Goal: Book appointment/travel/reservation

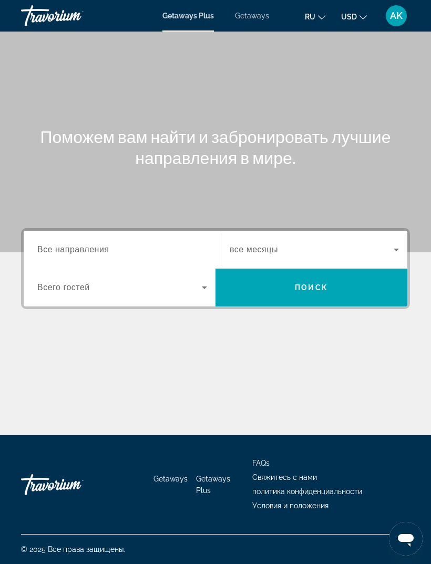
click at [104, 255] on div "Destination Все направления" at bounding box center [122, 250] width 170 height 30
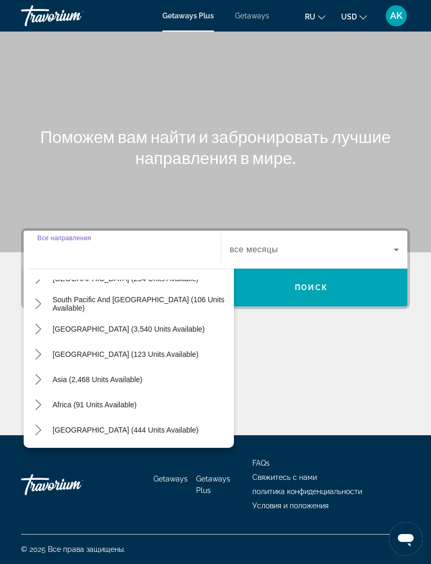
scroll to position [170, 0]
click at [39, 374] on icon "Toggle Asia (2,468 units available) submenu" at bounding box center [38, 379] width 6 height 11
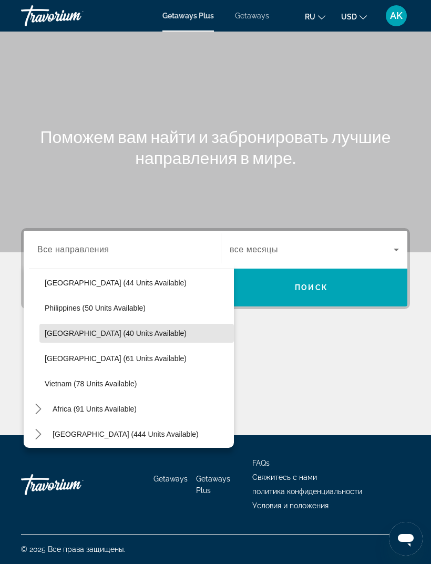
scroll to position [419, 0]
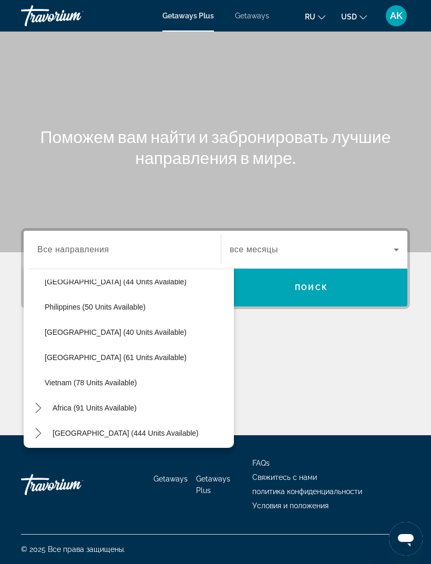
click at [97, 353] on span "[GEOGRAPHIC_DATA] (61 units available)" at bounding box center [116, 357] width 142 height 8
type input "**********"
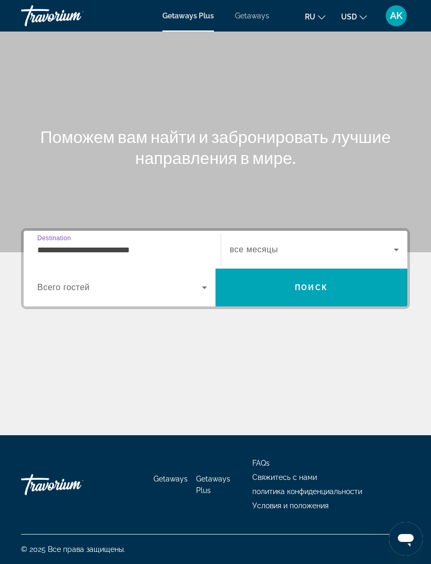
click at [200, 281] on icon "Search widget" at bounding box center [204, 287] width 13 height 13
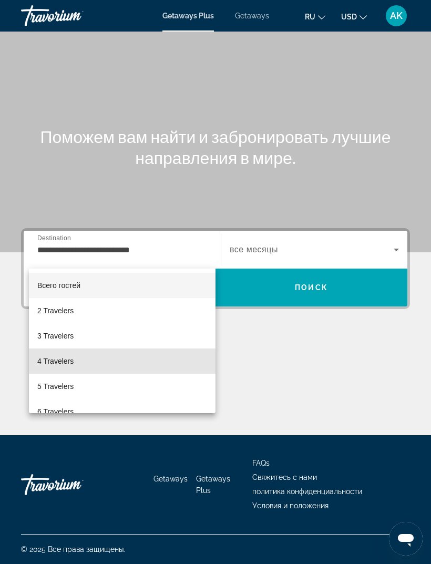
click at [66, 363] on span "4 Travelers" at bounding box center [55, 361] width 36 height 13
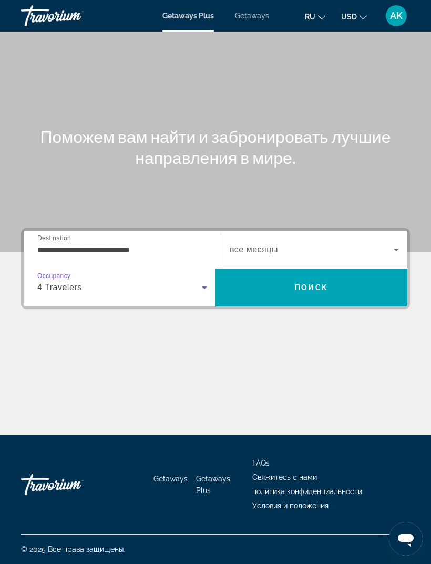
click at [255, 275] on span "Search" at bounding box center [311, 287] width 192 height 25
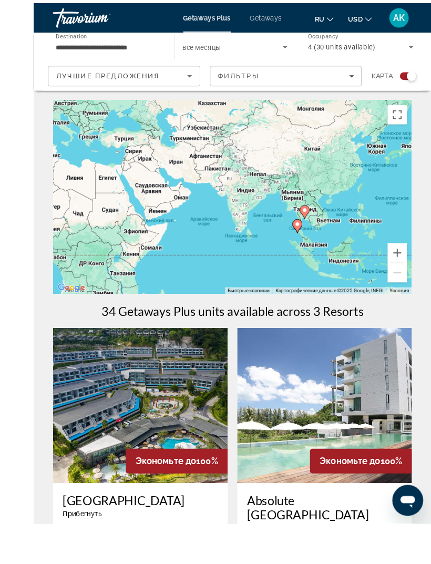
scroll to position [52, 0]
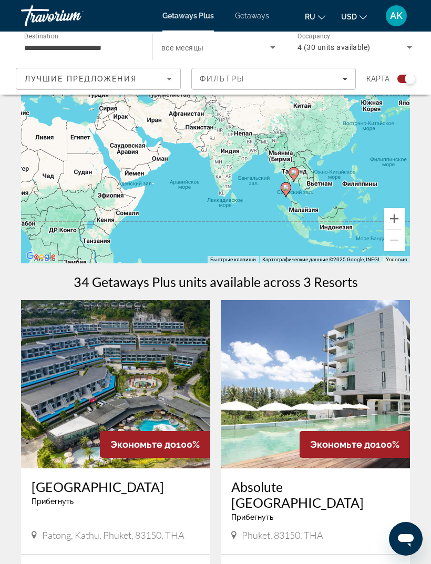
click at [45, 44] on input "**********" at bounding box center [81, 48] width 115 height 13
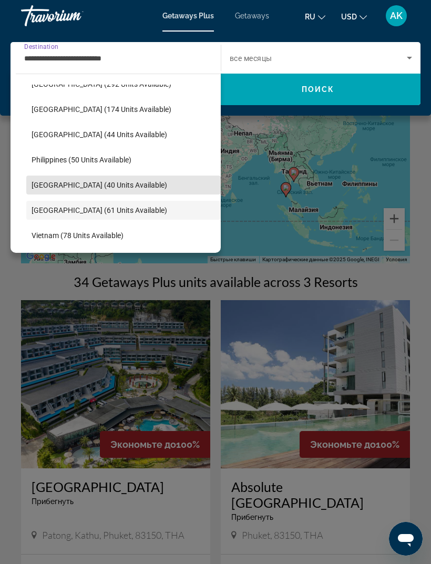
scroll to position [369, 0]
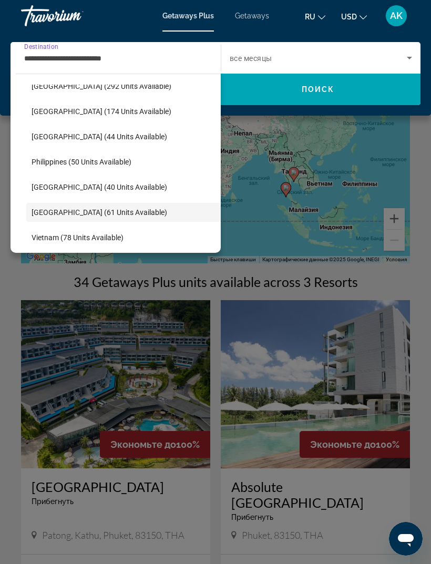
click at [114, 114] on span "[GEOGRAPHIC_DATA] (174 units available)" at bounding box center [102, 111] width 140 height 8
type input "**********"
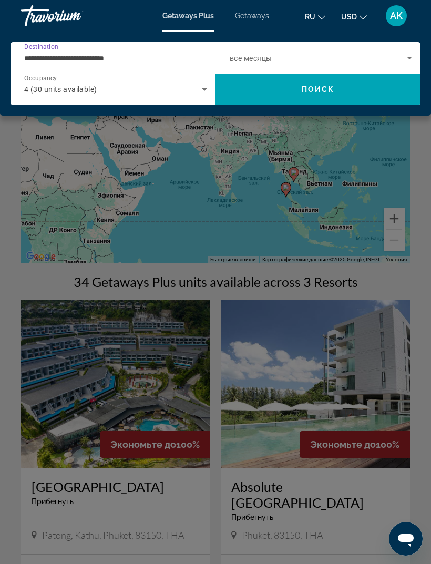
click at [198, 89] on div "4 (30 units available)" at bounding box center [113, 89] width 178 height 13
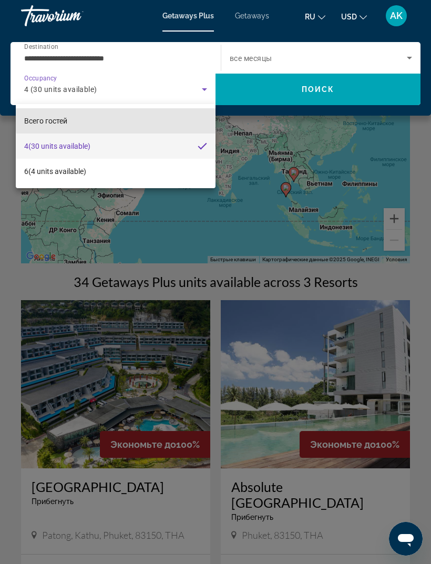
click at [153, 119] on mat-option "Всего гостей" at bounding box center [116, 120] width 200 height 25
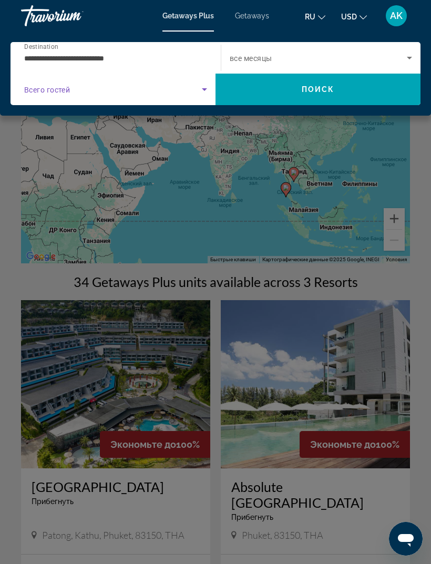
click at [287, 90] on span "Search" at bounding box center [317, 89] width 205 height 25
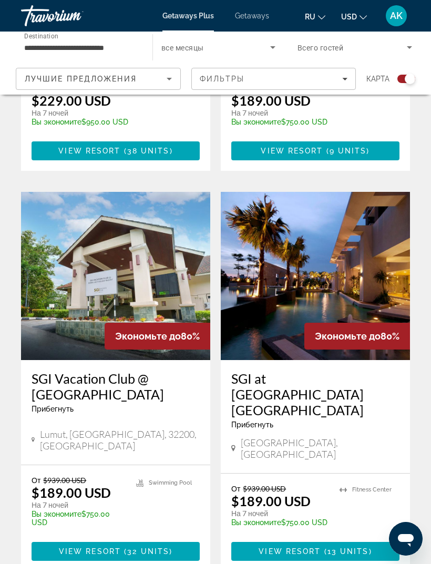
scroll to position [1712, 0]
click at [166, 264] on img "Main content" at bounding box center [115, 276] width 189 height 168
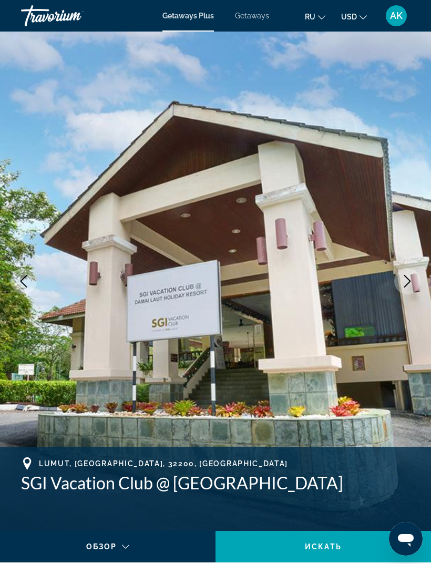
click at [404, 284] on icon "Next image" at bounding box center [407, 281] width 13 height 13
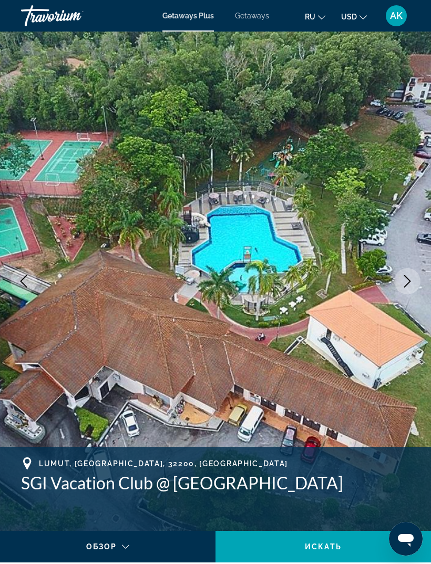
click at [405, 282] on icon "Next image" at bounding box center [407, 281] width 13 height 13
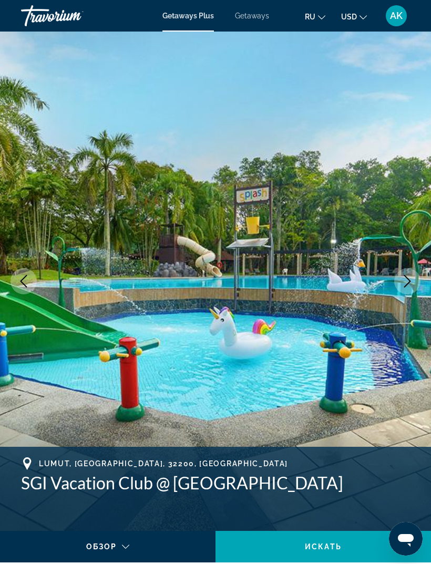
click at [407, 284] on icon "Next image" at bounding box center [407, 281] width 7 height 13
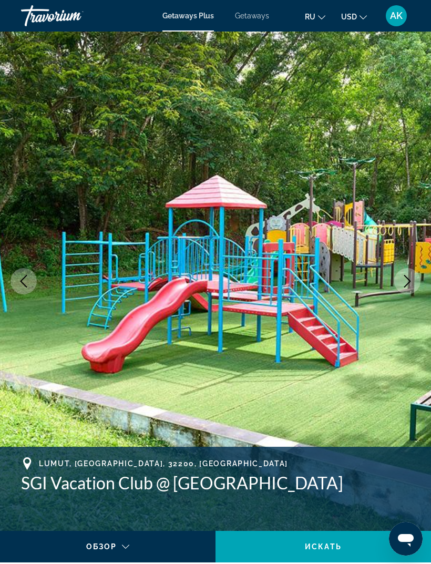
click at [405, 283] on icon "Next image" at bounding box center [407, 281] width 13 height 13
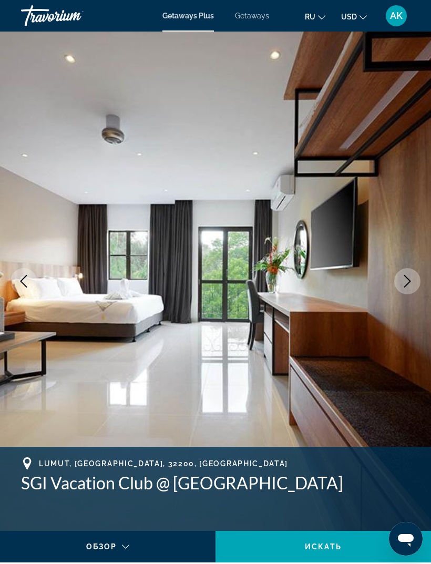
click at [403, 282] on icon "Next image" at bounding box center [407, 281] width 13 height 13
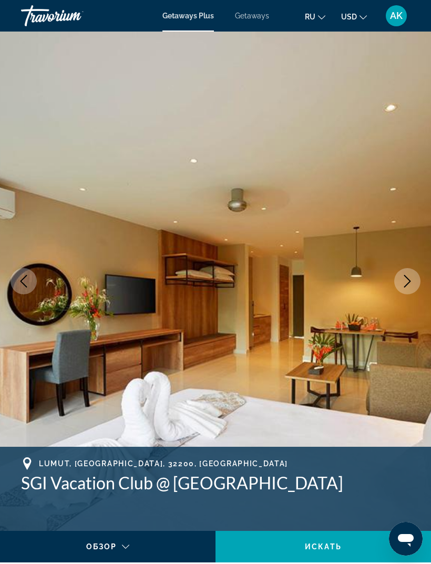
click at [409, 283] on icon "Next image" at bounding box center [407, 281] width 7 height 13
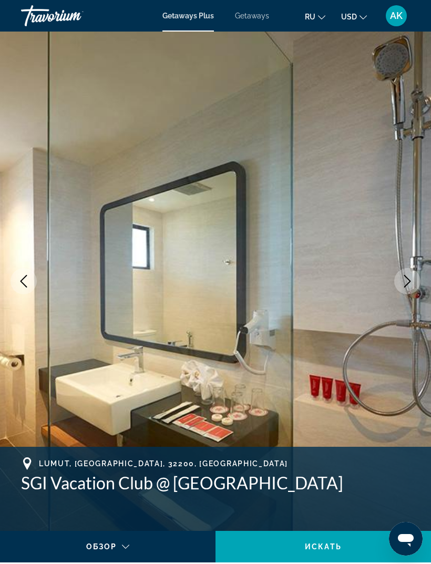
click at [407, 284] on icon "Next image" at bounding box center [407, 281] width 13 height 13
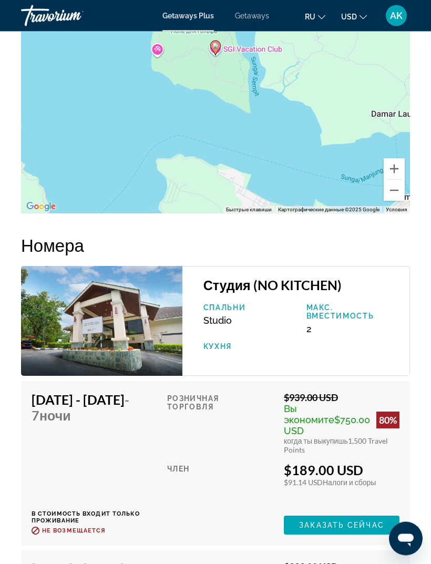
scroll to position [1993, 0]
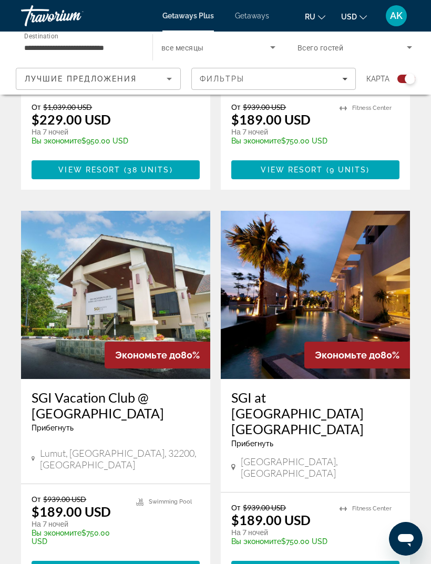
scroll to position [1694, 0]
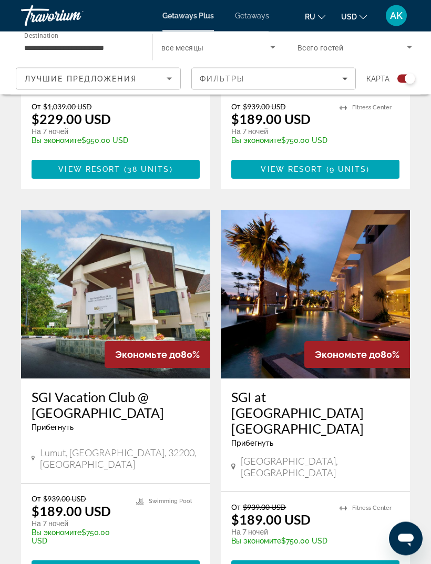
click at [374, 290] on img "Main content" at bounding box center [315, 295] width 189 height 168
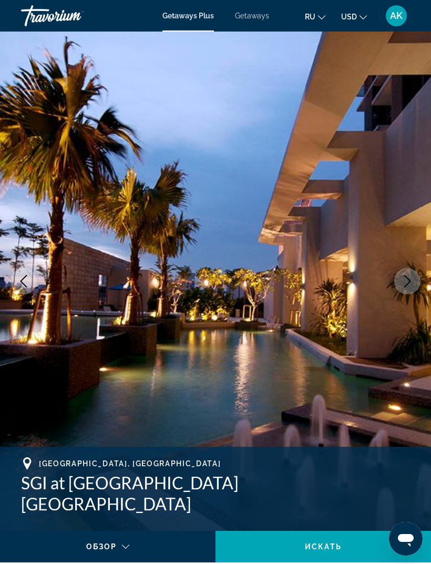
click at [404, 281] on icon "Next image" at bounding box center [407, 281] width 13 height 13
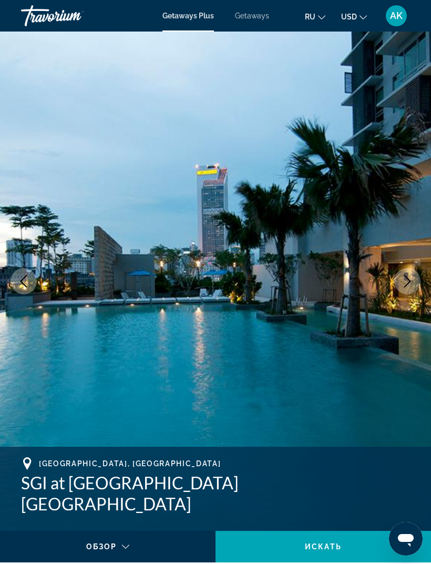
click at [405, 287] on button "Next image" at bounding box center [407, 281] width 26 height 26
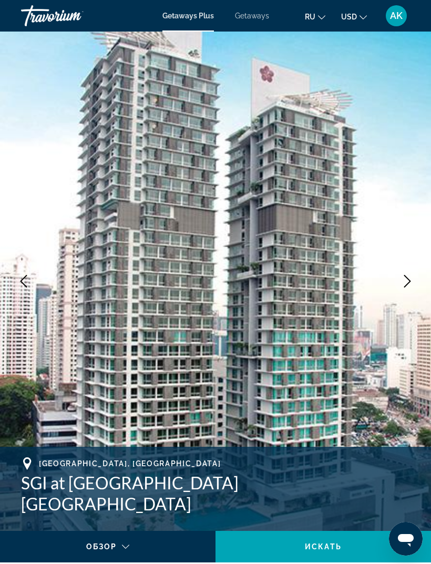
click at [407, 286] on icon "Next image" at bounding box center [407, 281] width 13 height 13
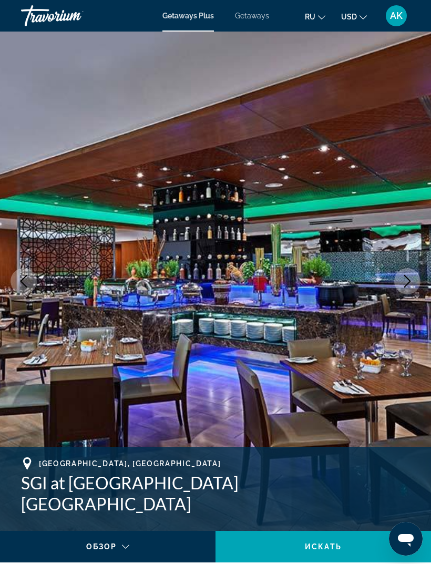
click at [405, 287] on button "Next image" at bounding box center [407, 281] width 26 height 26
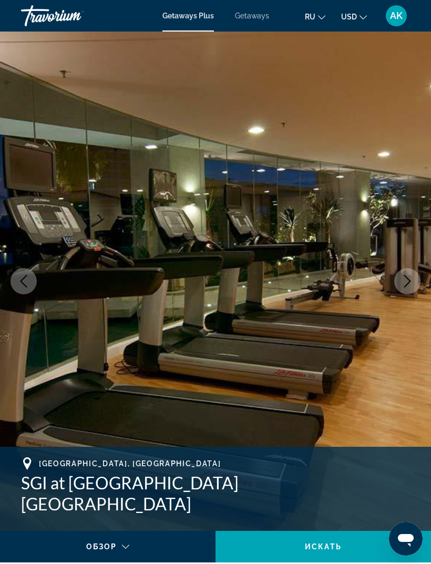
click at [410, 284] on icon "Next image" at bounding box center [407, 281] width 13 height 13
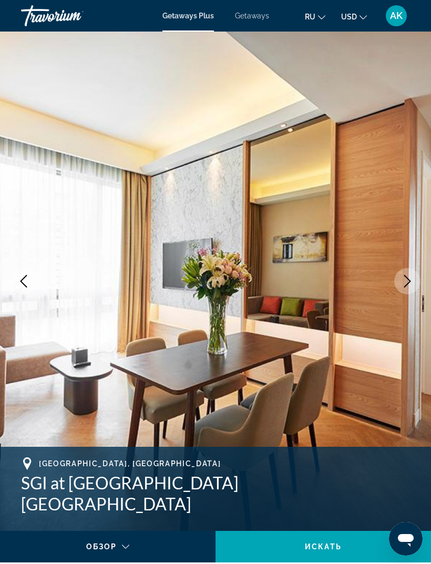
click at [407, 279] on icon "Next image" at bounding box center [407, 281] width 13 height 13
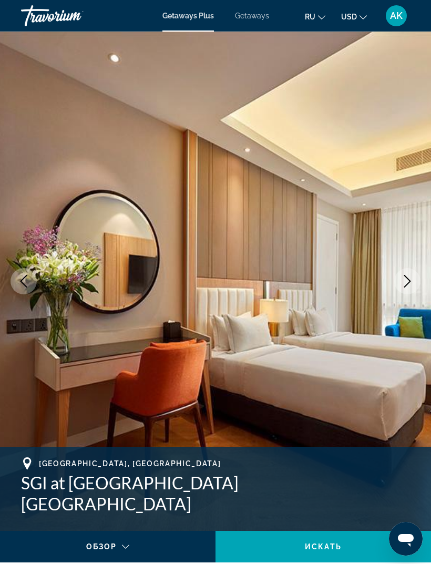
click at [407, 284] on icon "Next image" at bounding box center [407, 281] width 7 height 13
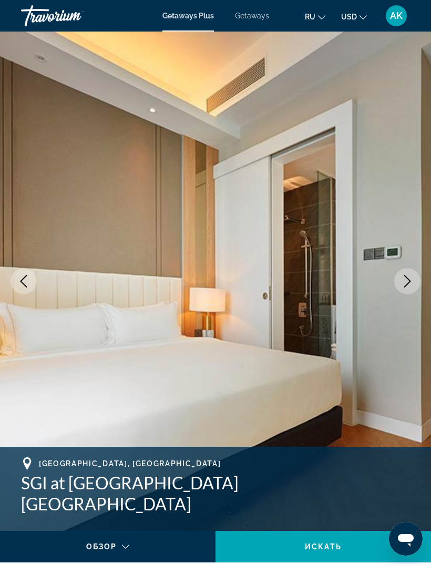
click at [406, 283] on icon "Next image" at bounding box center [407, 281] width 13 height 13
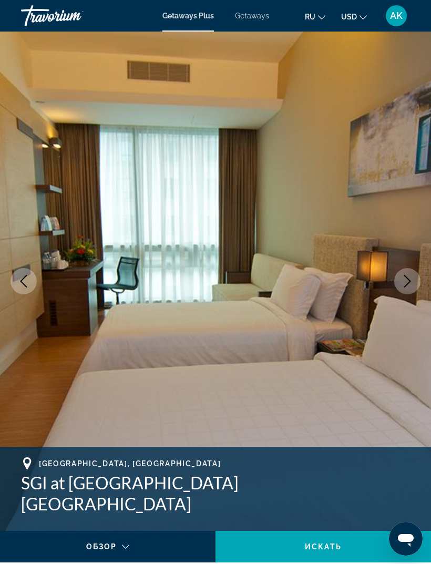
click at [405, 284] on icon "Next image" at bounding box center [407, 281] width 13 height 13
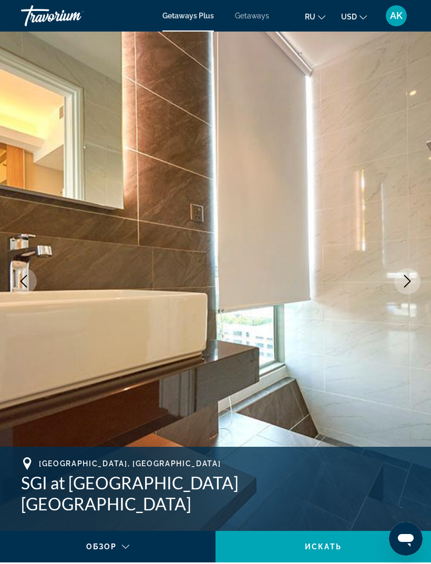
click at [408, 284] on icon "Next image" at bounding box center [407, 281] width 7 height 13
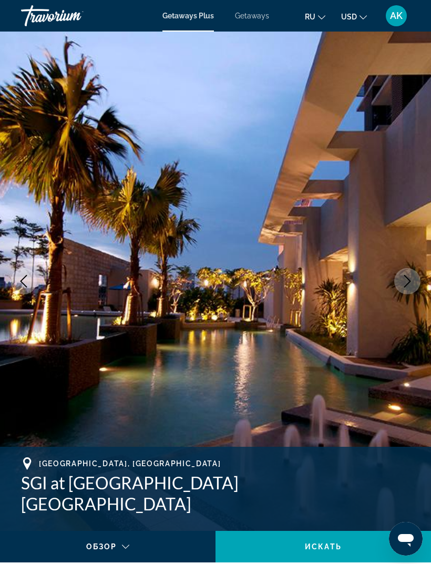
click at [406, 282] on icon "Next image" at bounding box center [407, 281] width 13 height 13
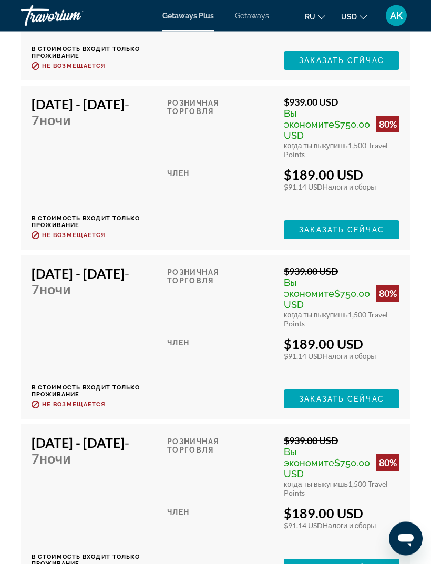
scroll to position [3329, 0]
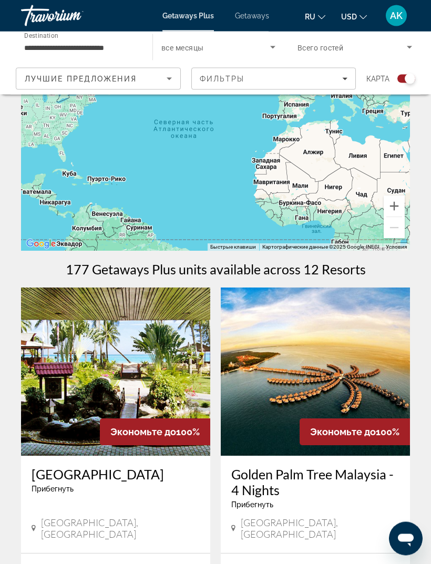
scroll to position [65, 0]
click at [178, 384] on img "Main content" at bounding box center [115, 371] width 189 height 168
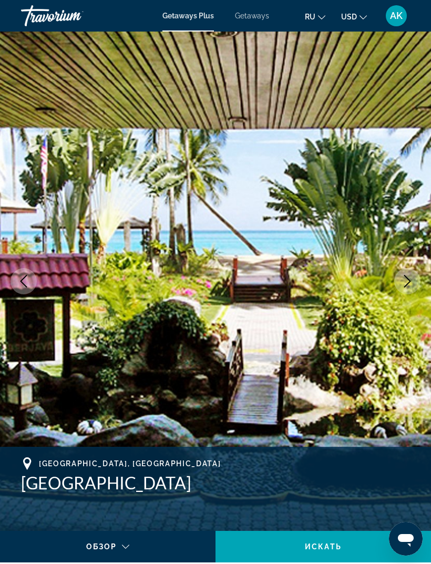
click at [406, 281] on icon "Next image" at bounding box center [407, 281] width 13 height 13
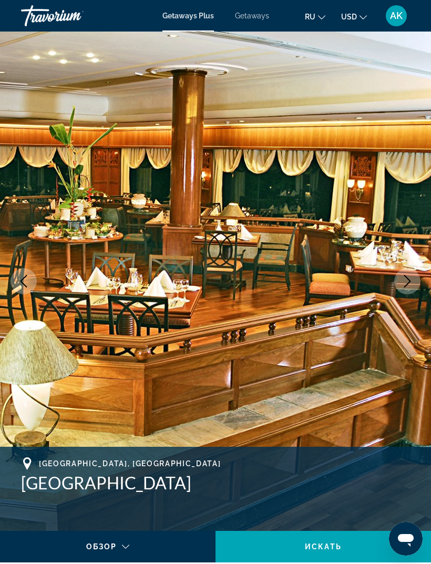
click at [404, 282] on icon "Next image" at bounding box center [407, 281] width 13 height 13
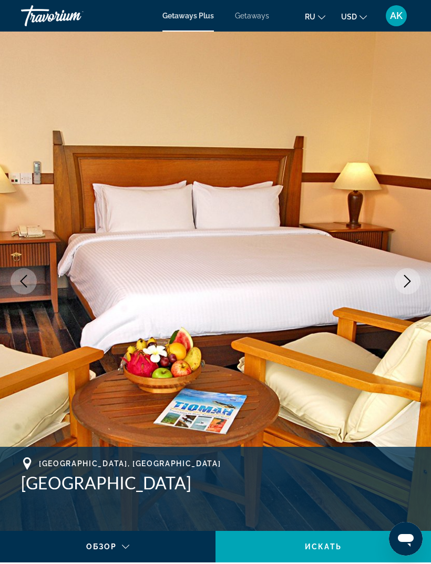
click at [406, 281] on icon "Next image" at bounding box center [407, 281] width 13 height 13
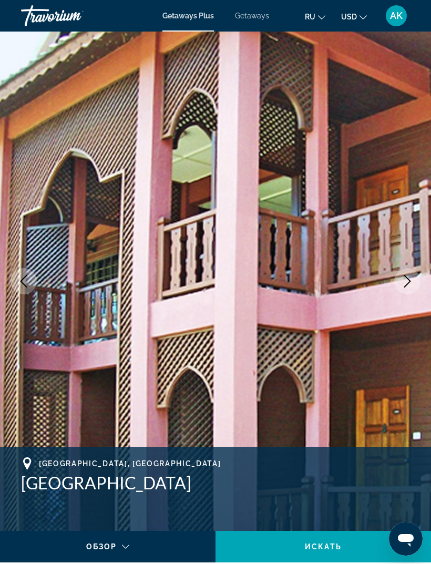
click at [413, 276] on icon "Next image" at bounding box center [407, 281] width 13 height 13
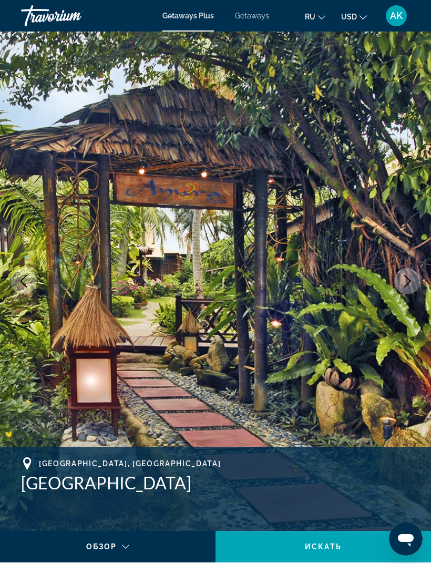
click at [415, 275] on button "Next image" at bounding box center [407, 281] width 26 height 26
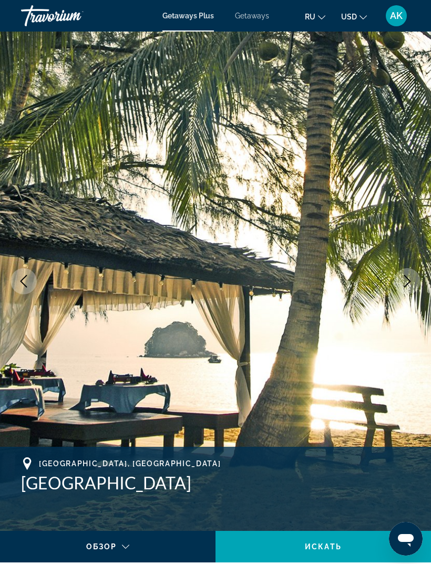
click at [411, 276] on icon "Next image" at bounding box center [407, 281] width 13 height 13
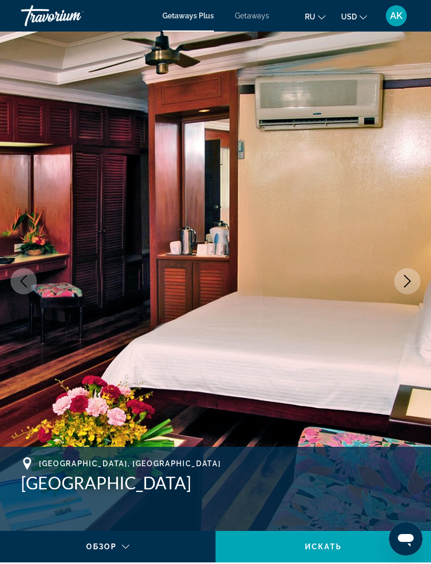
click at [412, 280] on icon "Next image" at bounding box center [407, 281] width 13 height 13
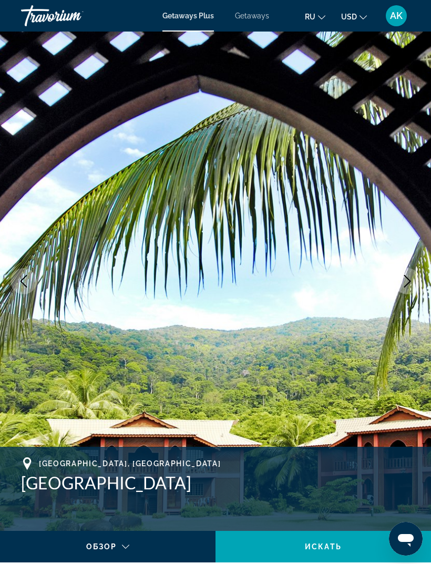
click at [414, 277] on button "Next image" at bounding box center [407, 281] width 26 height 26
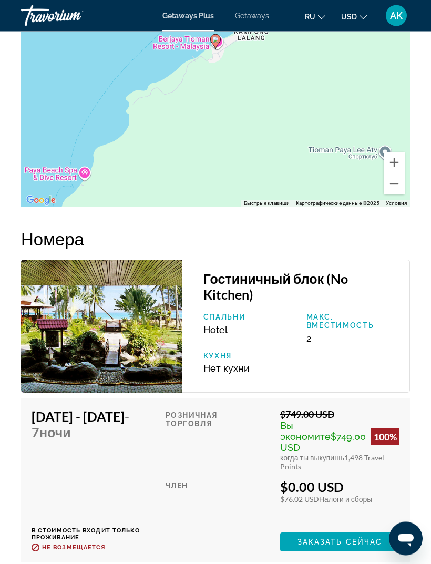
scroll to position [1913, 0]
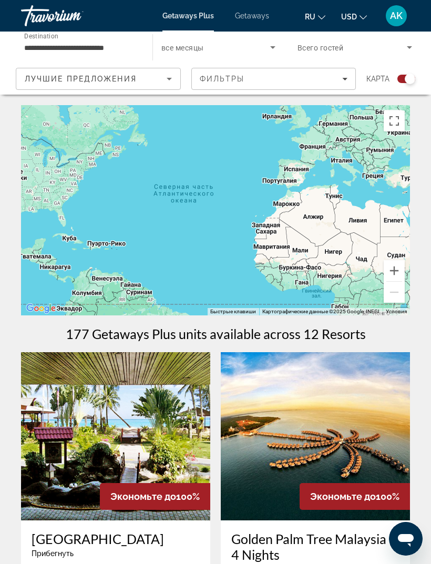
click at [411, 50] on icon "Search widget" at bounding box center [409, 47] width 13 height 13
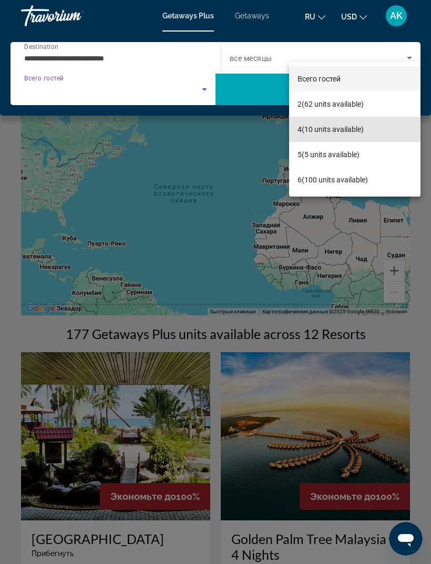
click at [335, 130] on span "4 (10 units available)" at bounding box center [330, 129] width 66 height 13
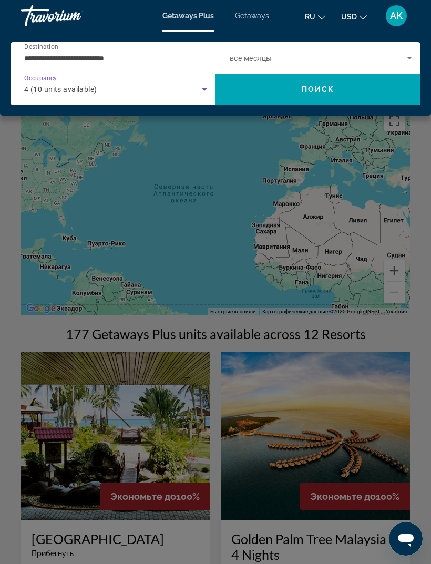
click at [392, 97] on span "Search" at bounding box center [317, 89] width 205 height 25
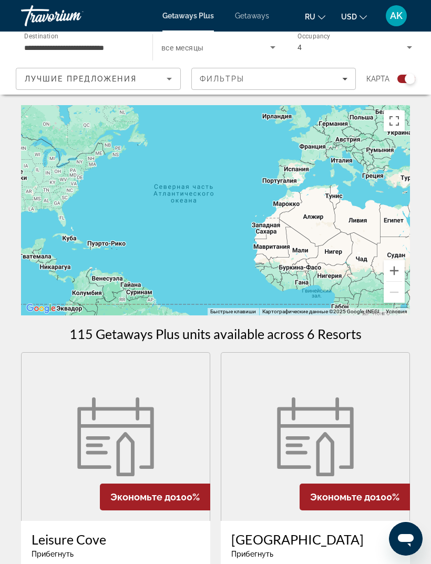
click at [84, 45] on input "**********" at bounding box center [81, 48] width 115 height 13
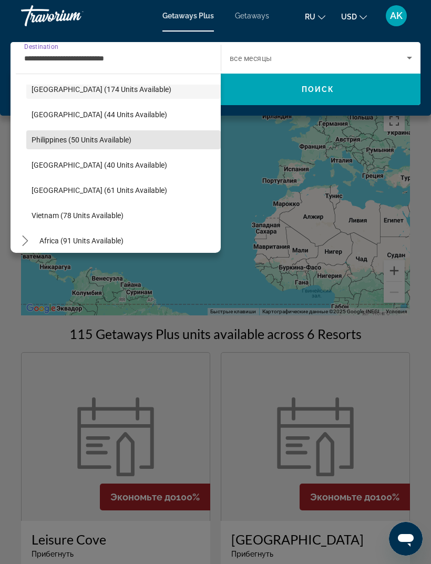
scroll to position [392, 0]
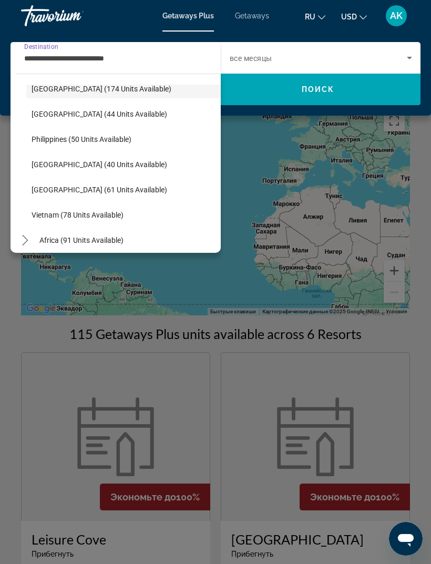
click at [97, 216] on span "Vietnam (78 units available)" at bounding box center [78, 215] width 92 height 8
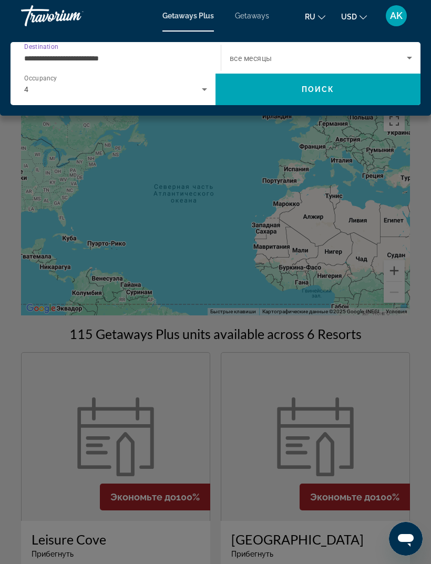
click at [341, 97] on span "Search" at bounding box center [317, 89] width 205 height 25
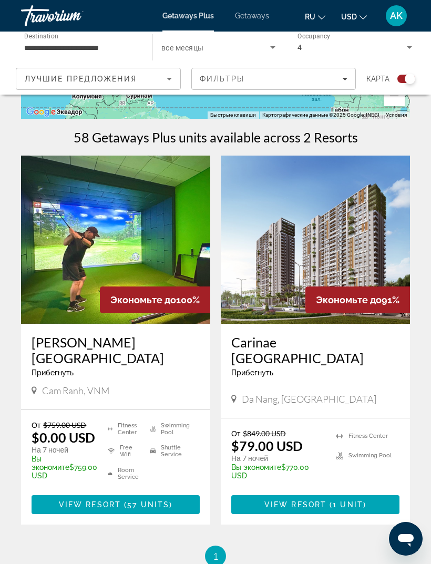
scroll to position [196, 0]
click at [93, 48] on input "**********" at bounding box center [81, 48] width 115 height 13
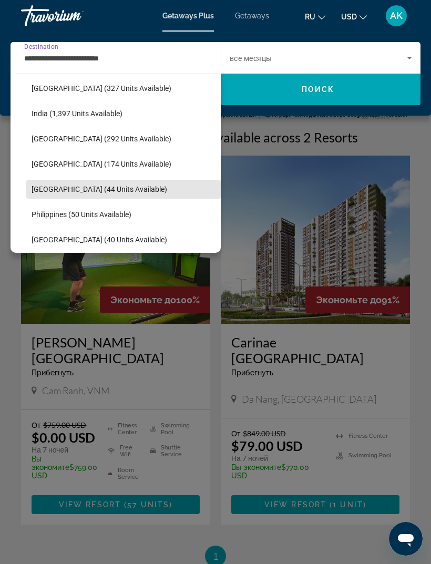
scroll to position [312, 0]
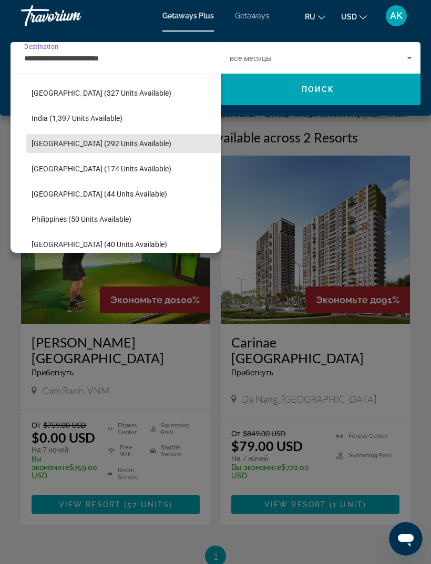
click at [118, 149] on span "Select destination: Indonesia (292 units available)" at bounding box center [123, 143] width 194 height 25
type input "**********"
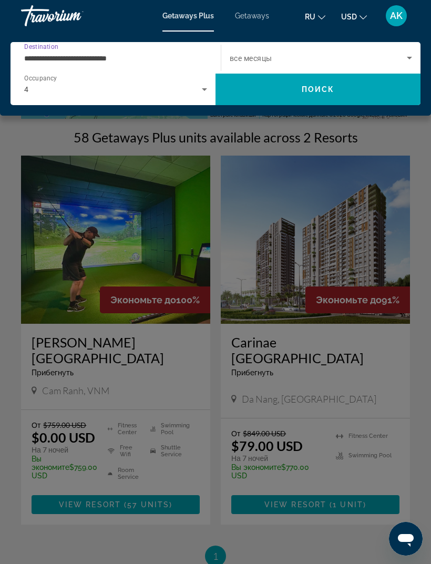
click at [285, 91] on span "Search" at bounding box center [317, 89] width 205 height 25
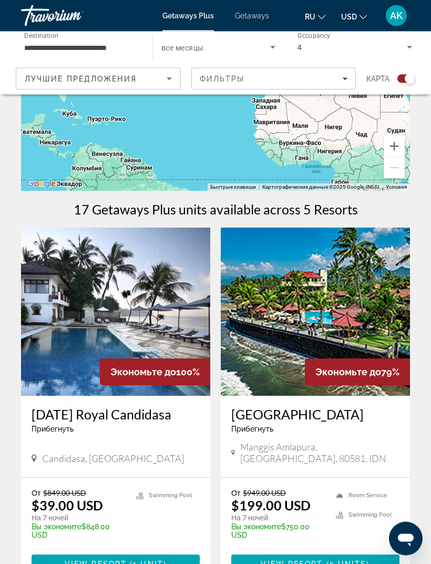
scroll to position [125, 0]
click at [167, 344] on img "Main content" at bounding box center [115, 312] width 189 height 168
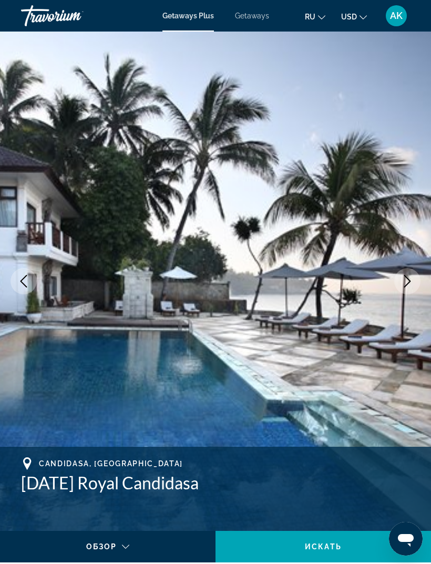
click at [402, 285] on icon "Next image" at bounding box center [407, 281] width 13 height 13
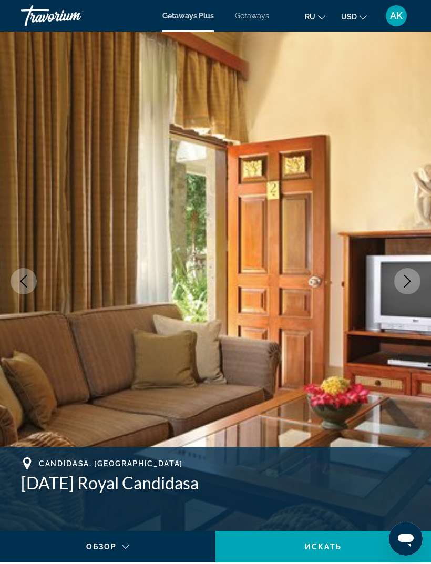
click at [408, 290] on button "Next image" at bounding box center [407, 281] width 26 height 26
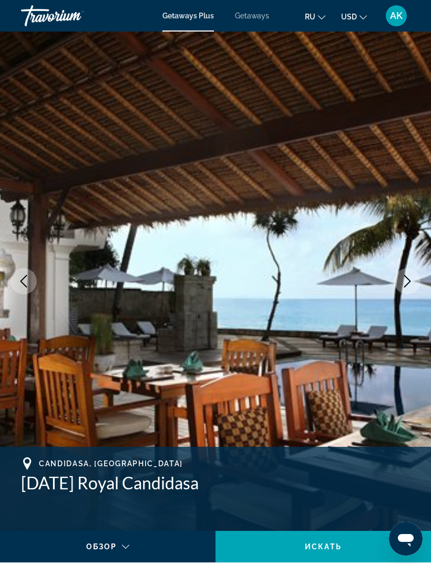
click at [407, 282] on icon "Next image" at bounding box center [407, 281] width 13 height 13
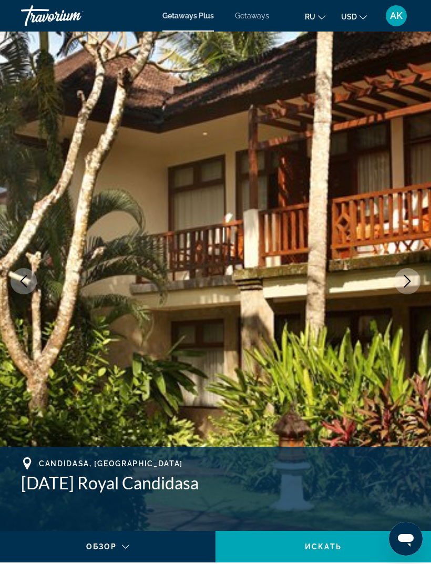
click at [404, 283] on icon "Next image" at bounding box center [407, 281] width 13 height 13
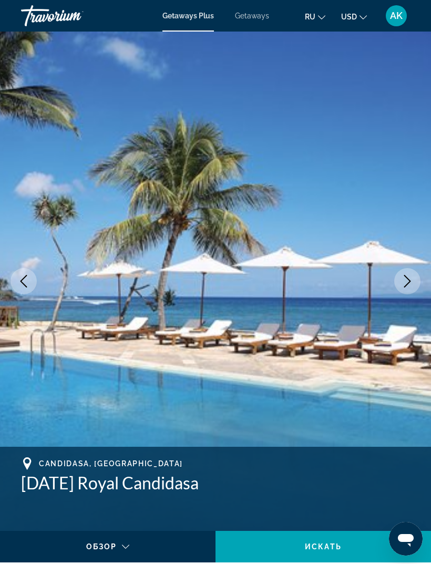
click at [405, 286] on icon "Next image" at bounding box center [407, 281] width 7 height 13
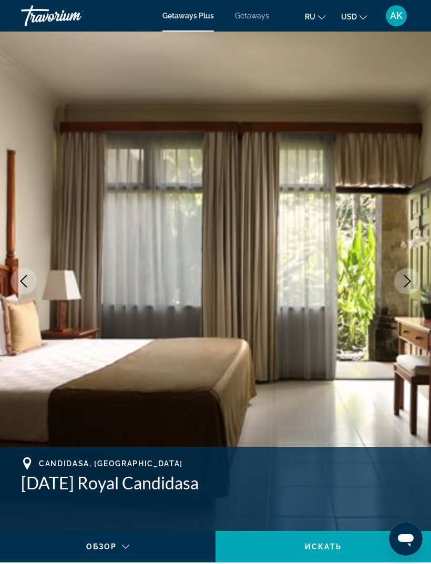
click at [410, 281] on icon "Next image" at bounding box center [407, 281] width 7 height 13
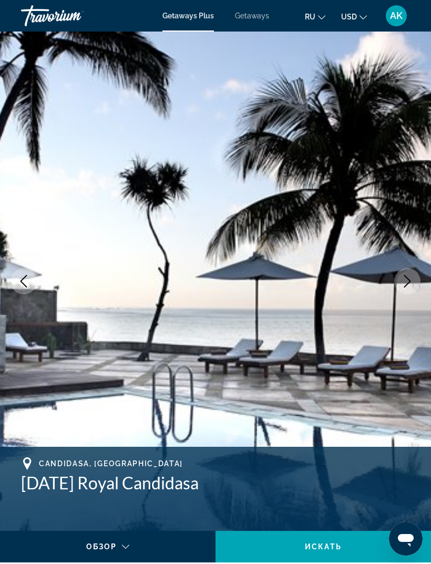
click at [408, 283] on icon "Next image" at bounding box center [407, 281] width 7 height 13
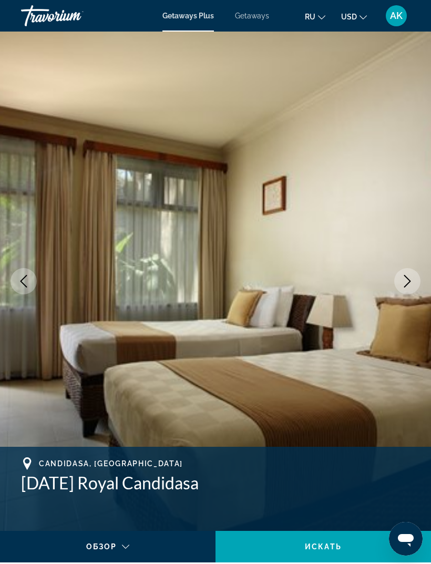
click at [404, 285] on icon "Next image" at bounding box center [407, 281] width 13 height 13
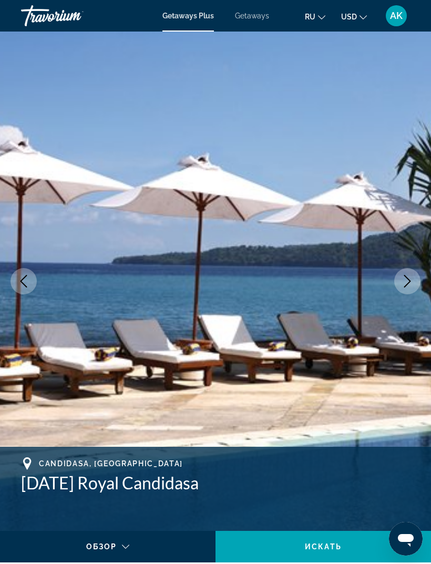
click at [406, 282] on icon "Next image" at bounding box center [407, 281] width 13 height 13
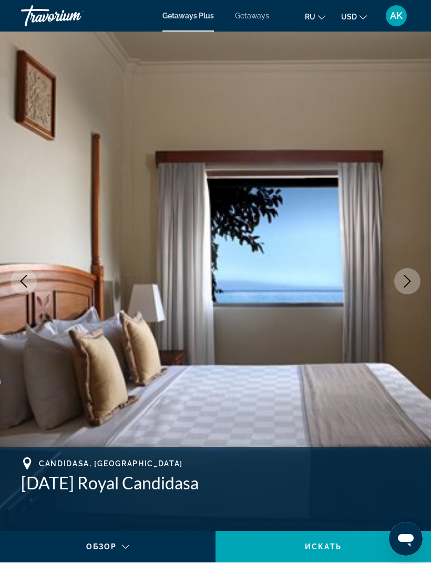
click at [411, 282] on icon "Next image" at bounding box center [407, 281] width 13 height 13
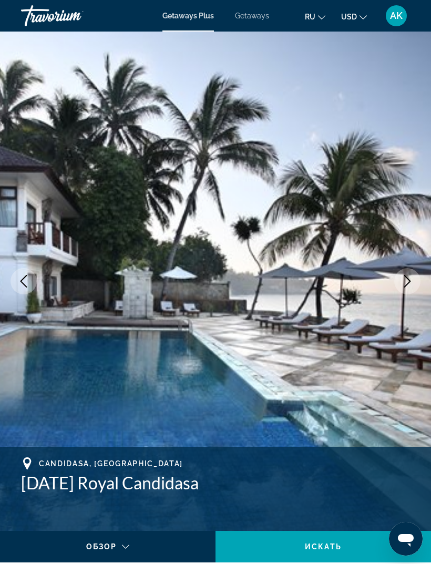
click at [413, 283] on icon "Next image" at bounding box center [407, 281] width 13 height 13
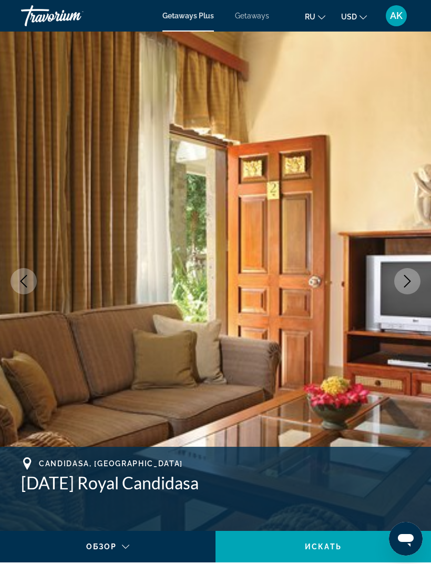
click at [410, 279] on icon "Next image" at bounding box center [407, 281] width 13 height 13
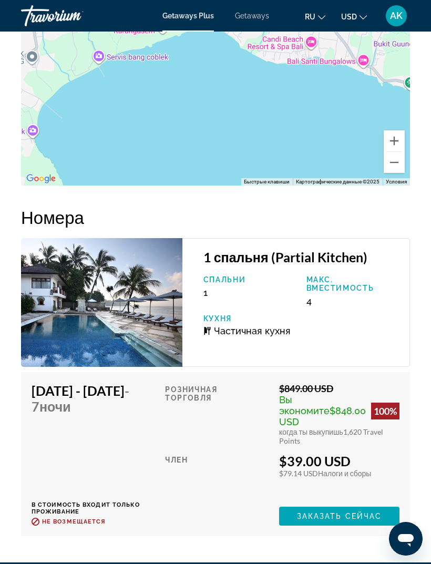
scroll to position [1872, 0]
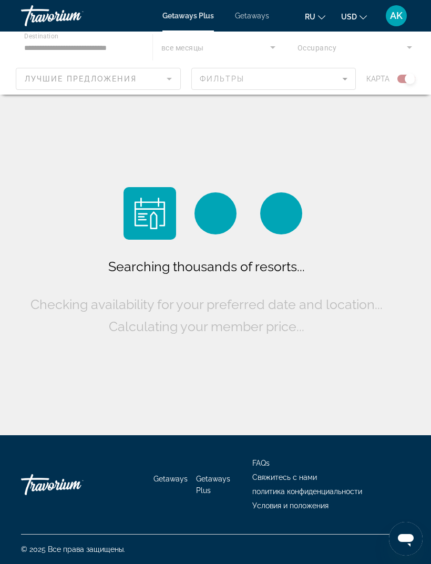
scroll to position [34, 0]
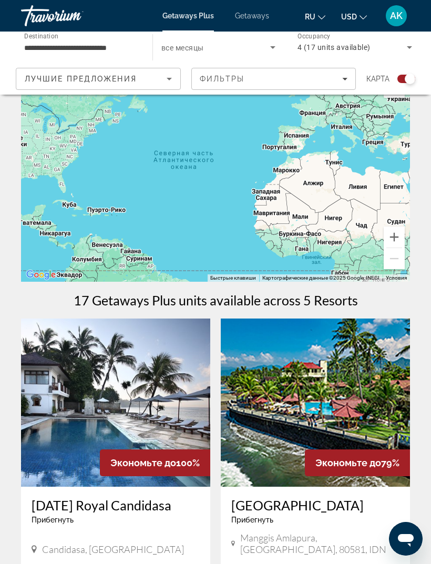
click at [100, 46] on input "**********" at bounding box center [81, 48] width 115 height 13
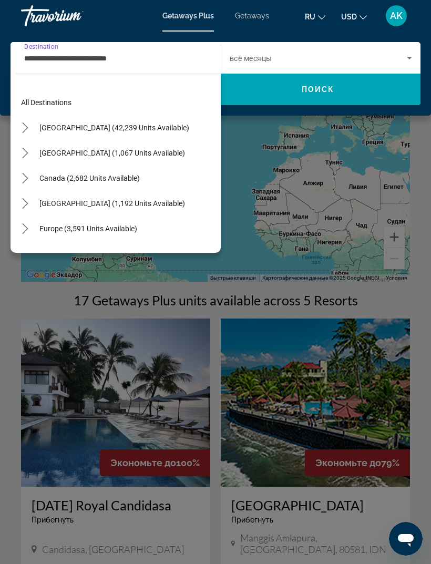
scroll to position [290, 0]
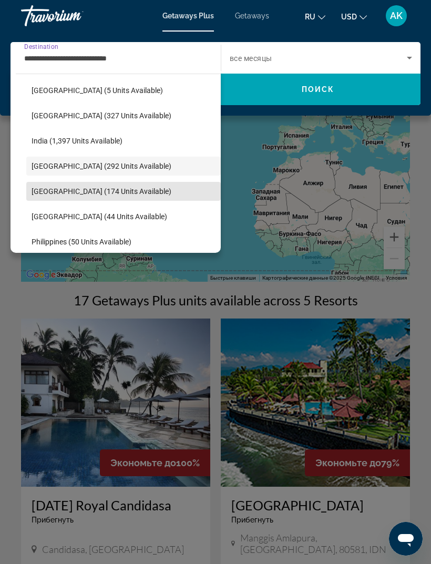
click at [98, 191] on span "[GEOGRAPHIC_DATA] (174 units available)" at bounding box center [102, 191] width 140 height 8
type input "**********"
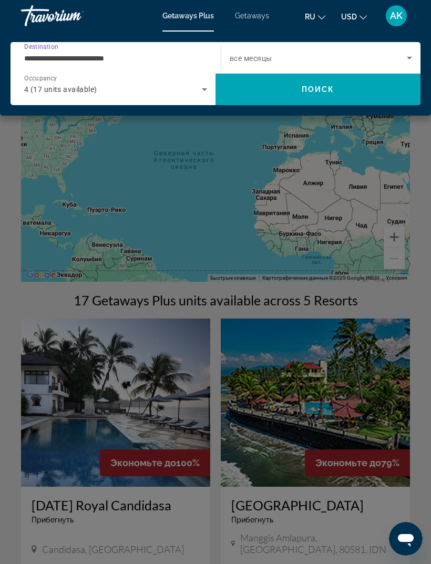
click at [201, 95] on icon "Search widget" at bounding box center [204, 89] width 13 height 13
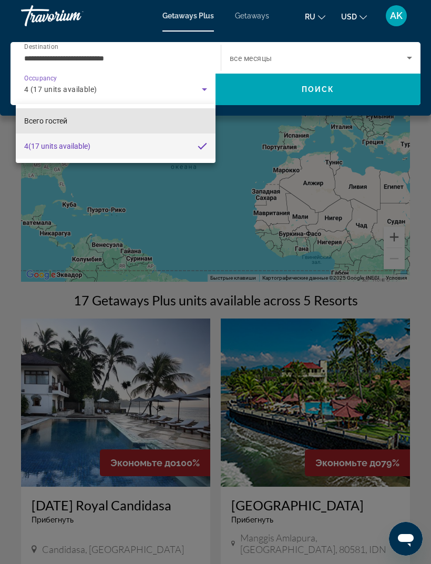
click at [120, 126] on mat-option "Всего гостей" at bounding box center [116, 120] width 200 height 25
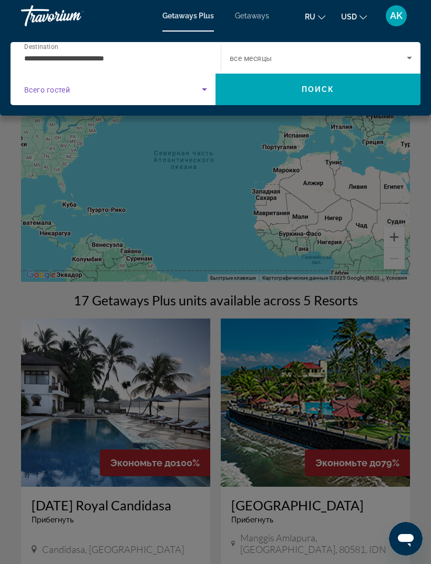
click at [386, 88] on span "Search" at bounding box center [317, 89] width 205 height 25
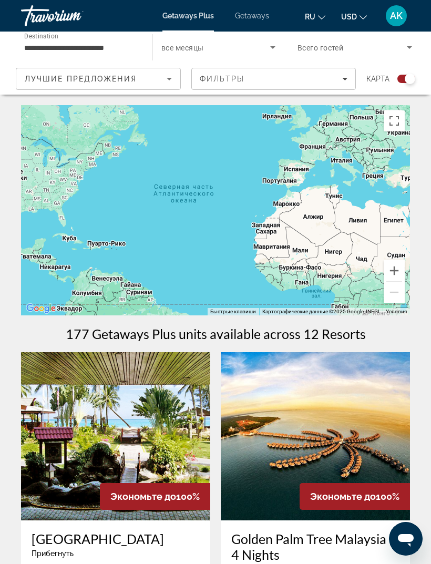
click at [250, 18] on span "Getaways" at bounding box center [252, 16] width 34 height 8
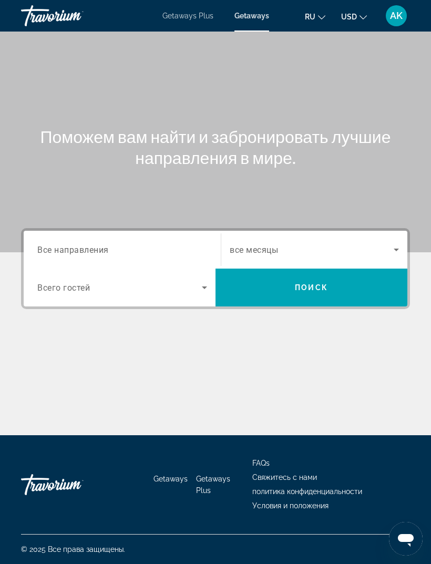
click at [156, 246] on input "Destination Все направления" at bounding box center [122, 250] width 170 height 13
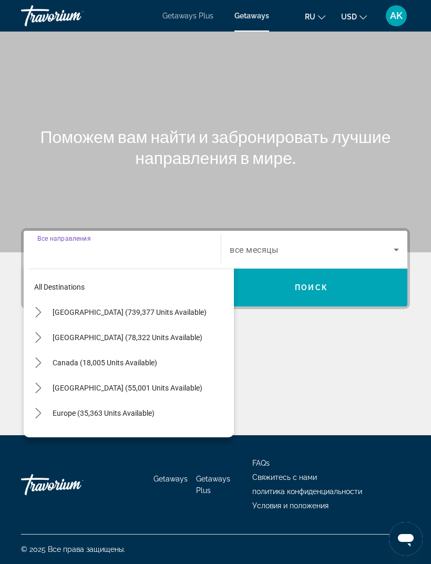
scroll to position [34, 0]
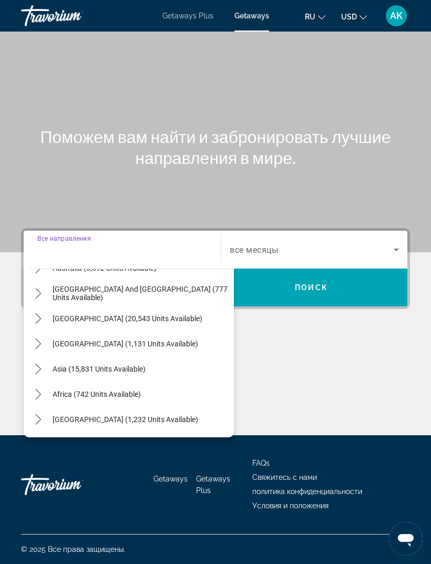
click at [36, 364] on icon "Toggle Asia (15,831 units available) submenu" at bounding box center [38, 369] width 11 height 11
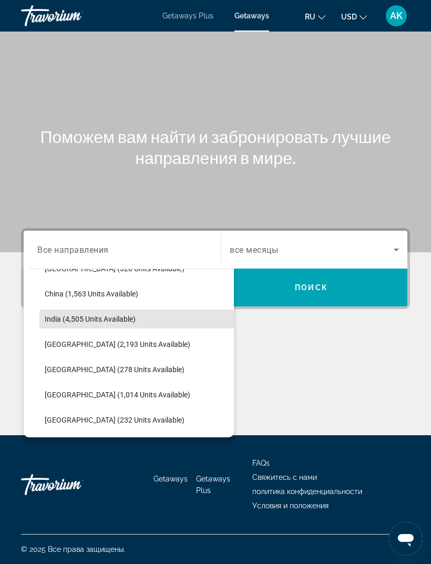
scroll to position [324, 0]
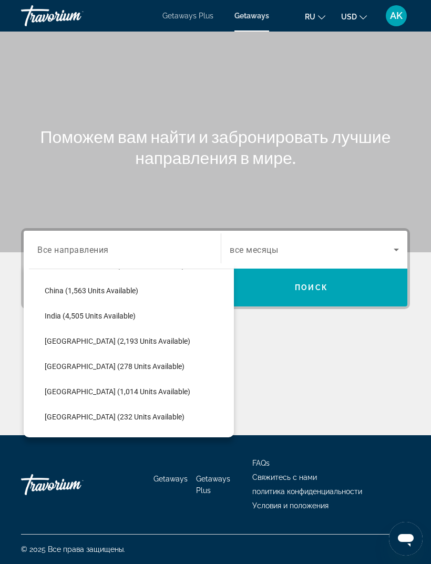
click at [80, 387] on span "[GEOGRAPHIC_DATA] (1,014 units available)" at bounding box center [118, 391] width 146 height 8
type input "**********"
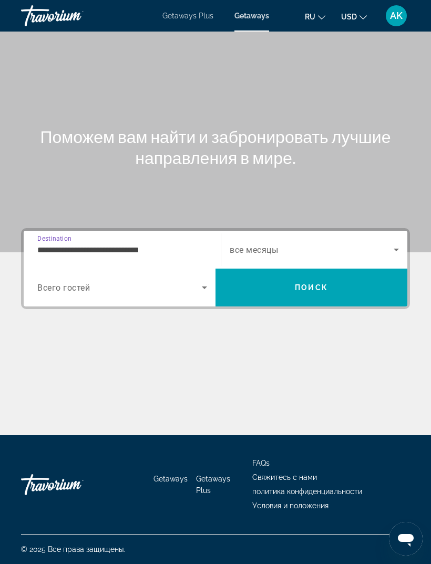
click at [272, 275] on span "Search" at bounding box center [311, 287] width 192 height 25
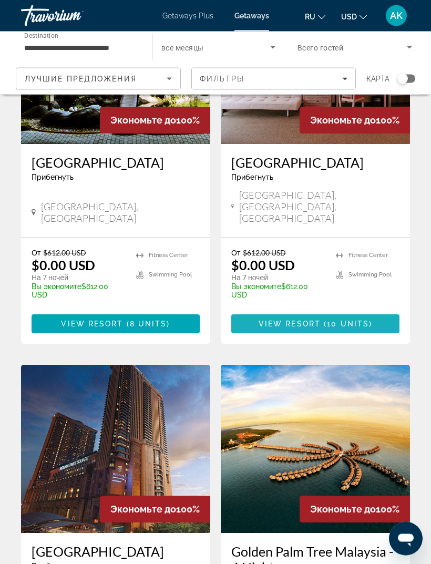
scroll to position [168, 0]
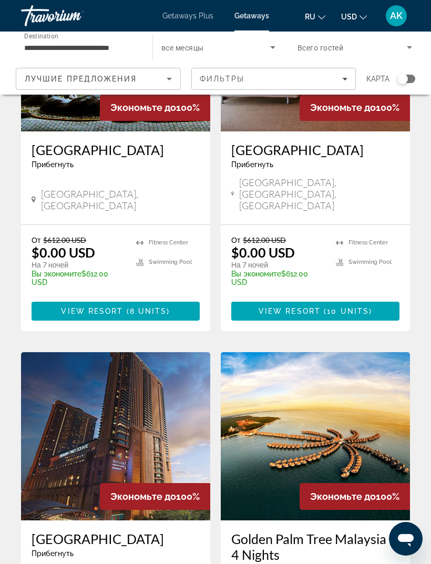
click at [173, 404] on img "Main content" at bounding box center [115, 436] width 189 height 168
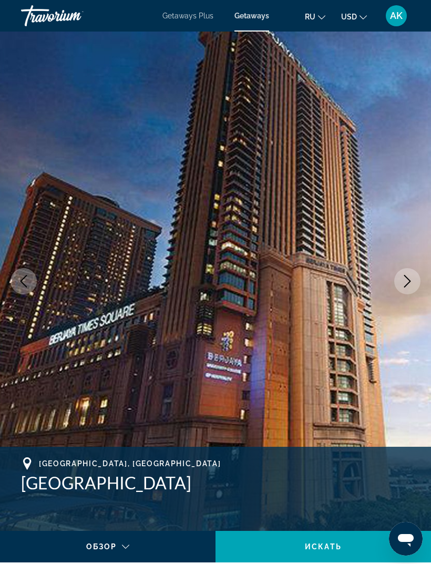
click at [407, 283] on icon "Next image" at bounding box center [407, 281] width 13 height 13
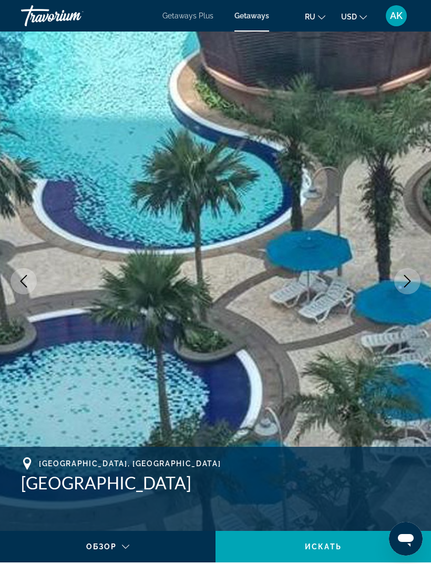
click at [400, 290] on button "Next image" at bounding box center [407, 281] width 26 height 26
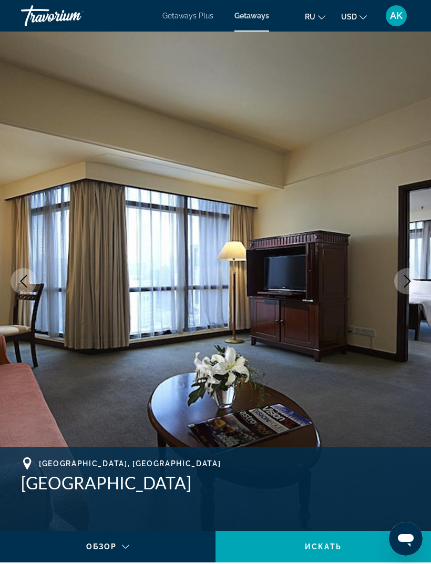
click at [406, 288] on button "Next image" at bounding box center [407, 281] width 26 height 26
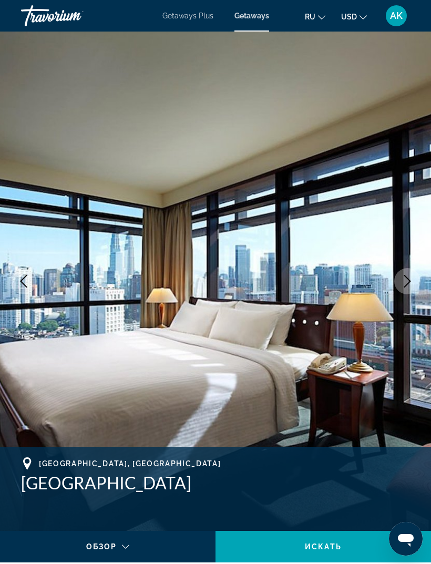
click at [403, 288] on button "Next image" at bounding box center [407, 281] width 26 height 26
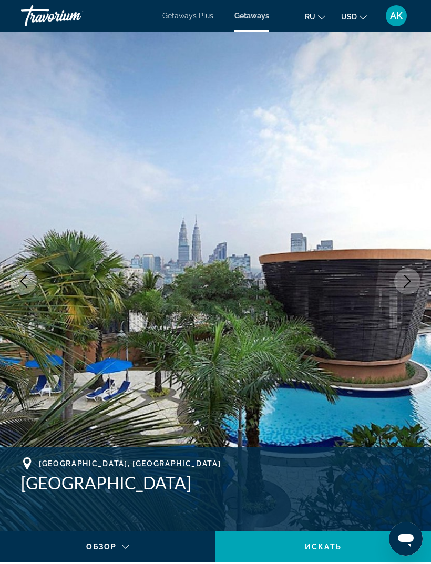
click at [405, 282] on icon "Next image" at bounding box center [407, 281] width 13 height 13
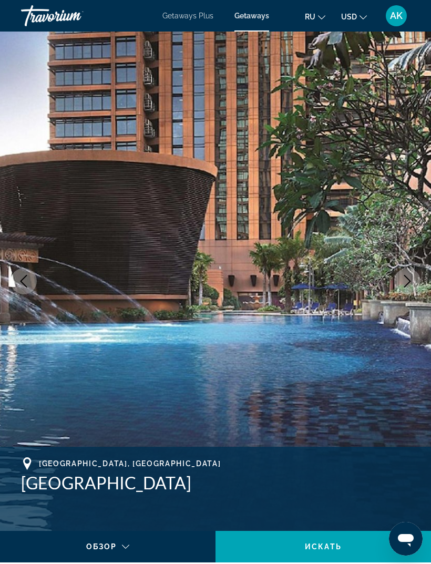
click at [405, 284] on icon "Next image" at bounding box center [407, 281] width 13 height 13
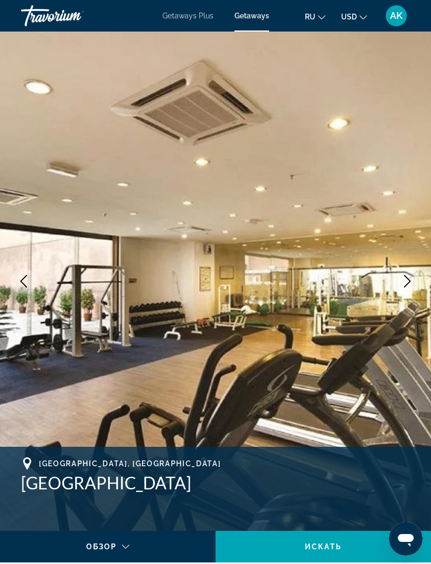
click at [404, 285] on icon "Next image" at bounding box center [407, 281] width 13 height 13
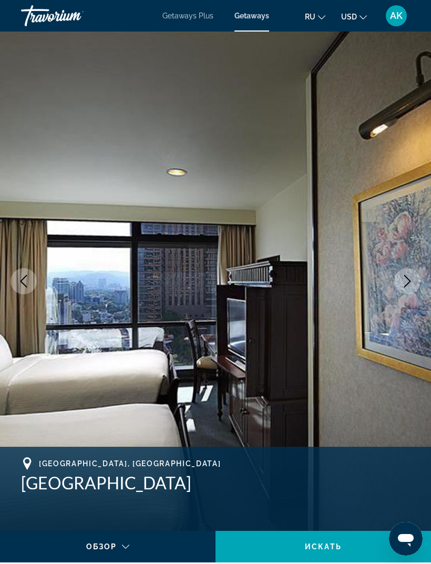
click at [407, 282] on icon "Next image" at bounding box center [407, 281] width 13 height 13
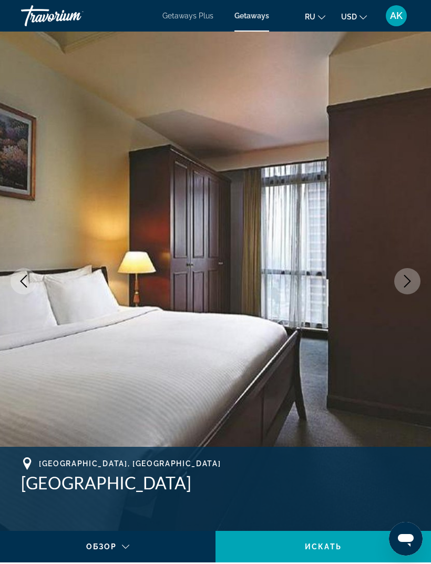
click at [408, 285] on icon "Next image" at bounding box center [407, 281] width 13 height 13
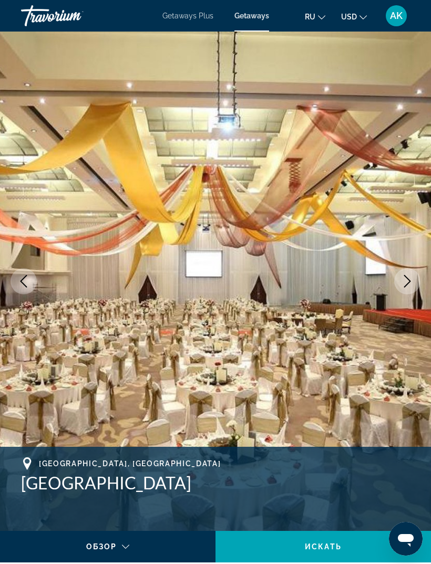
click at [407, 283] on icon "Next image" at bounding box center [407, 281] width 13 height 13
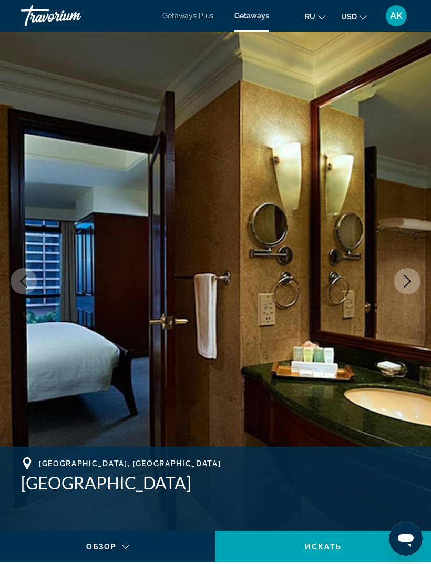
click at [407, 286] on icon "Next image" at bounding box center [407, 281] width 13 height 13
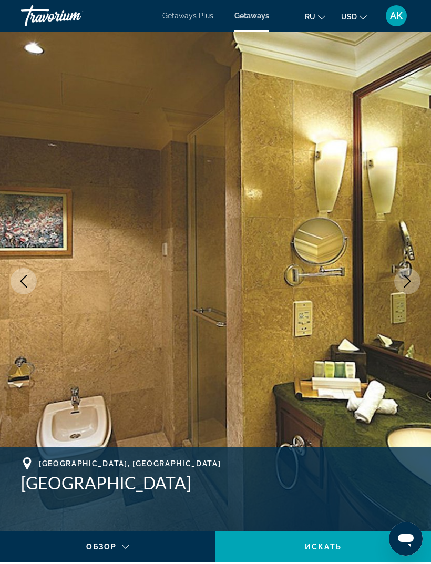
click at [403, 285] on icon "Next image" at bounding box center [407, 281] width 13 height 13
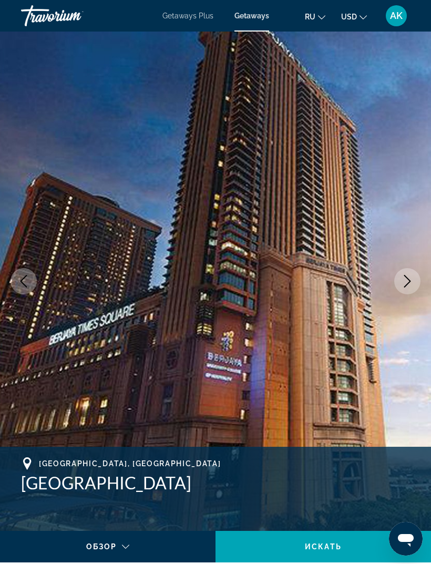
click at [404, 287] on icon "Next image" at bounding box center [407, 281] width 13 height 13
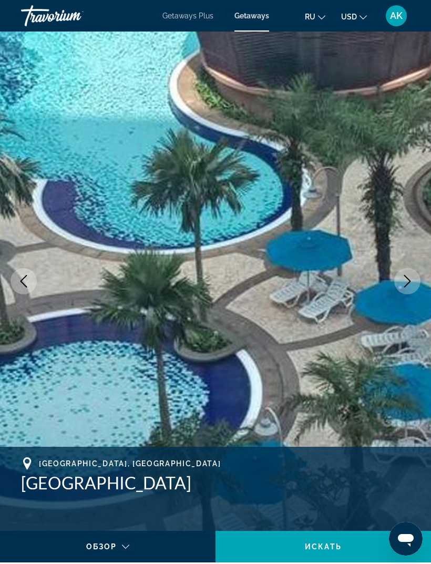
click at [406, 287] on button "Next image" at bounding box center [407, 281] width 26 height 26
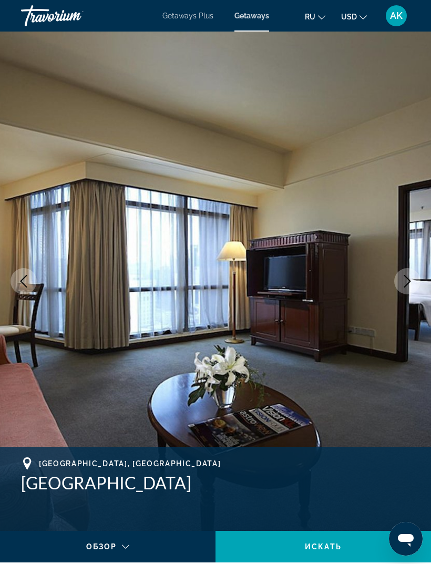
click at [406, 285] on icon "Next image" at bounding box center [407, 281] width 7 height 13
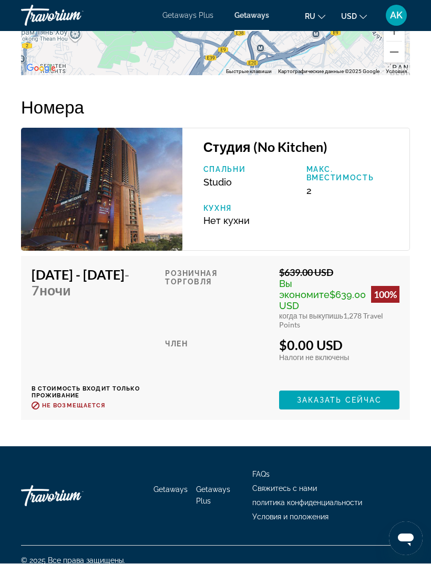
scroll to position [2015, 0]
